Goal: Navigation & Orientation: Go to known website

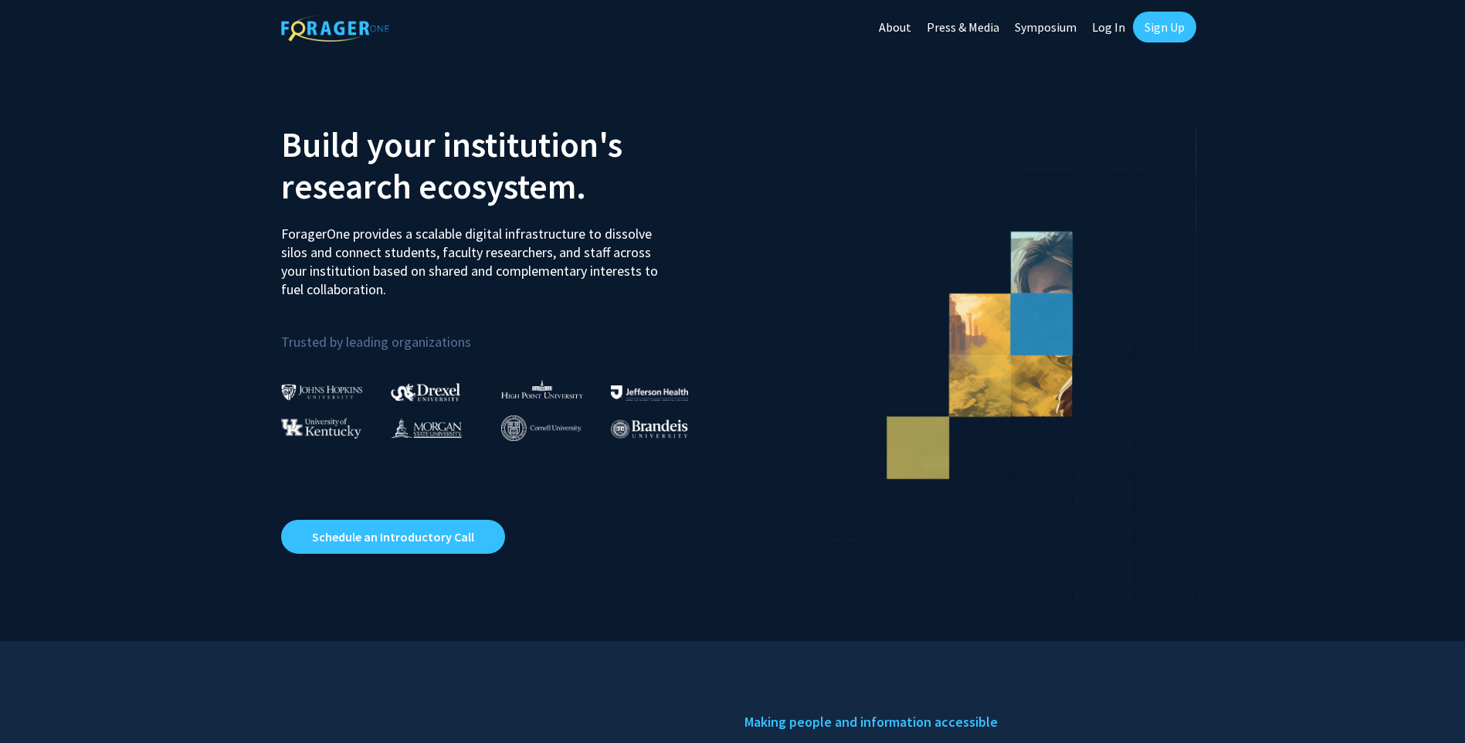
click at [1113, 30] on link "Log In" at bounding box center [1108, 27] width 49 height 54
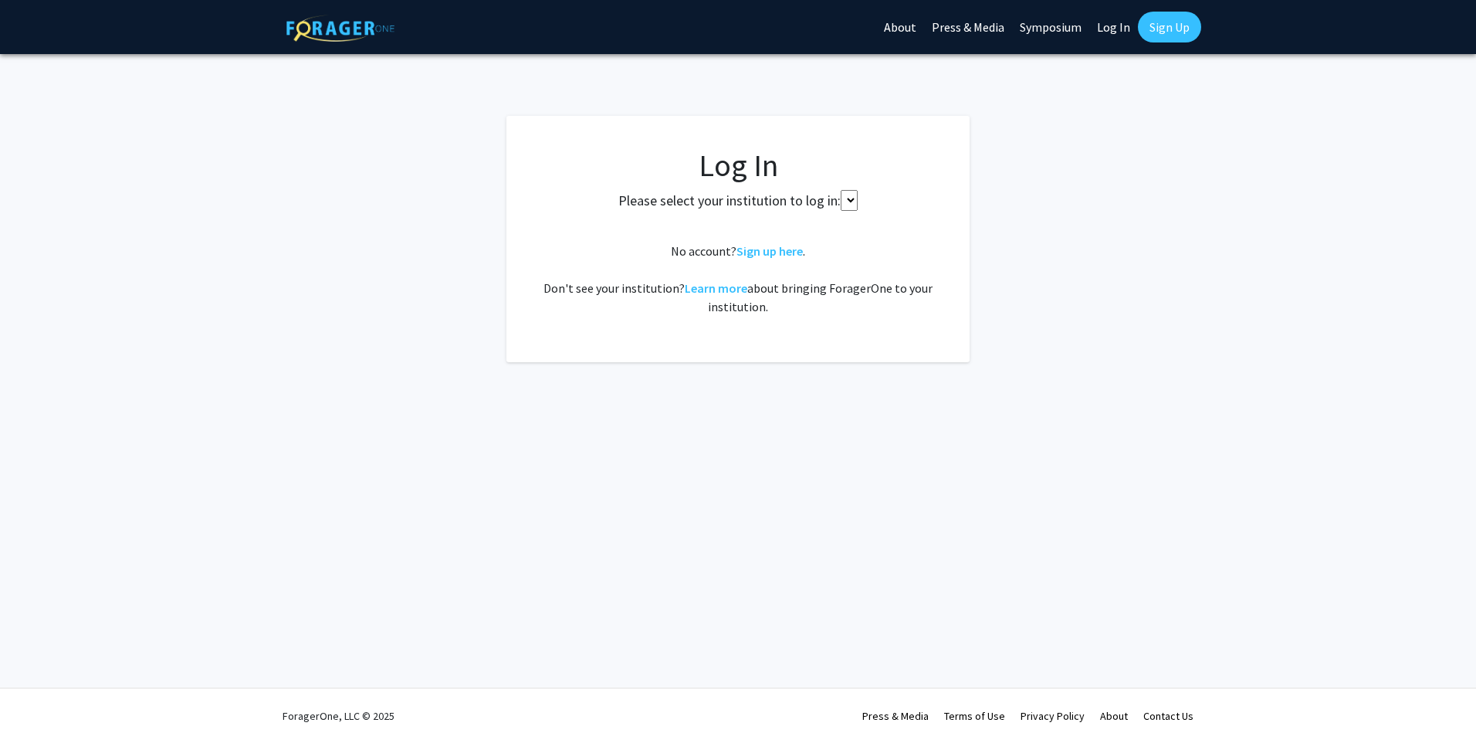
click at [849, 195] on select at bounding box center [849, 200] width 17 height 21
click at [848, 198] on select at bounding box center [849, 200] width 17 height 21
click at [848, 200] on select at bounding box center [849, 200] width 17 height 21
click at [855, 200] on select at bounding box center [849, 200] width 17 height 21
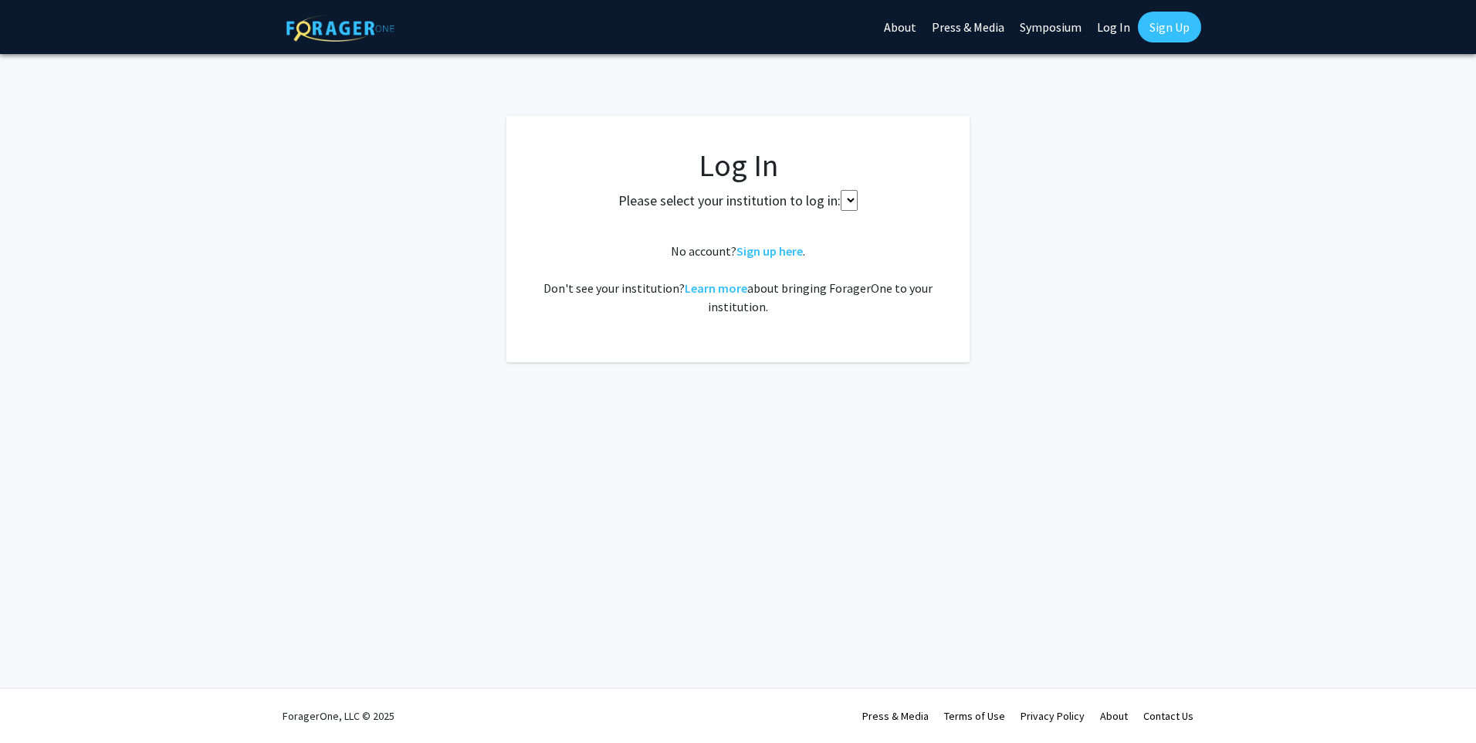
click at [771, 202] on label "Please select your institution to log in:" at bounding box center [729, 200] width 222 height 21
click at [841, 202] on select at bounding box center [849, 200] width 17 height 21
click at [845, 202] on select at bounding box center [849, 200] width 17 height 21
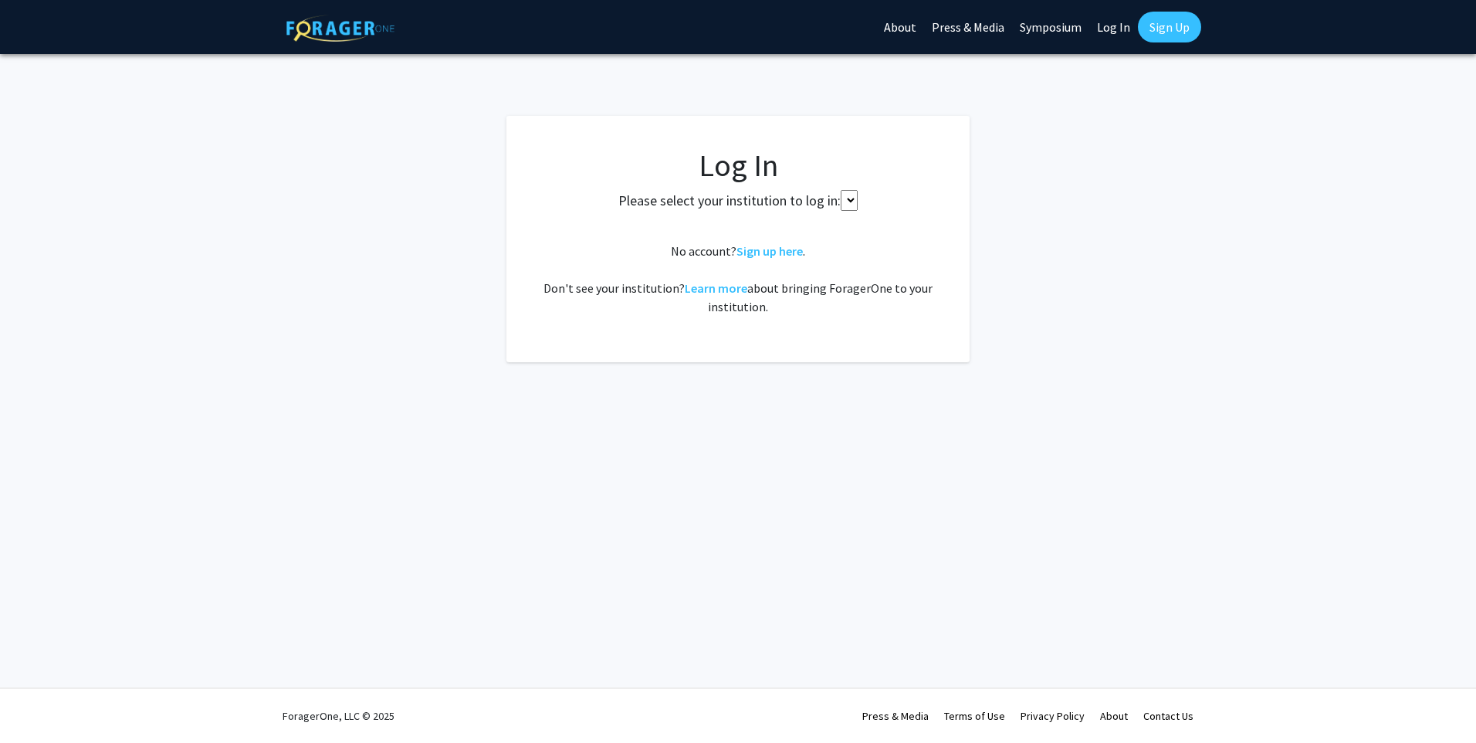
click at [1156, 411] on div "Skip navigation About Press & Media Symposium Log In Sign Up Complete your prof…" at bounding box center [738, 371] width 1476 height 743
